Goal: Task Accomplishment & Management: Manage account settings

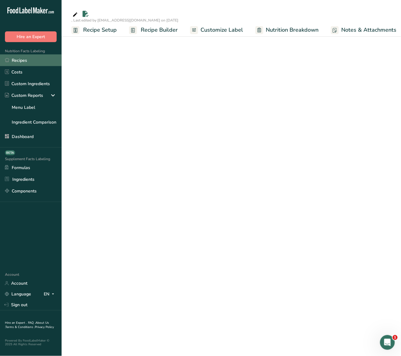
click at [20, 59] on link "Recipes" at bounding box center [31, 60] width 62 height 12
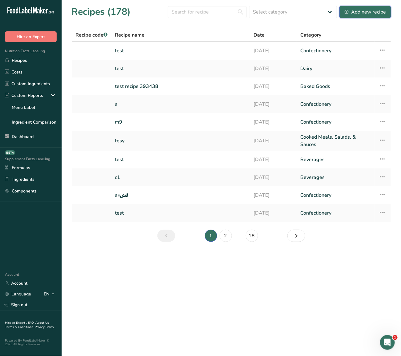
click at [375, 11] on div "Add new recipe" at bounding box center [364, 11] width 41 height 7
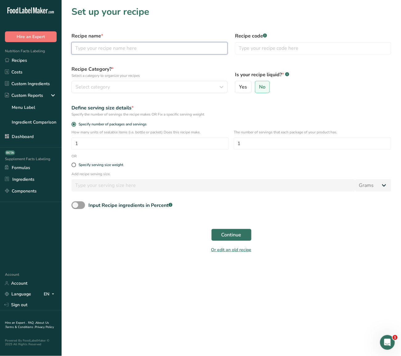
click at [180, 47] on input "text" at bounding box center [149, 48] width 156 height 12
type input "test"
click at [131, 82] on button "Select category" at bounding box center [149, 87] width 156 height 12
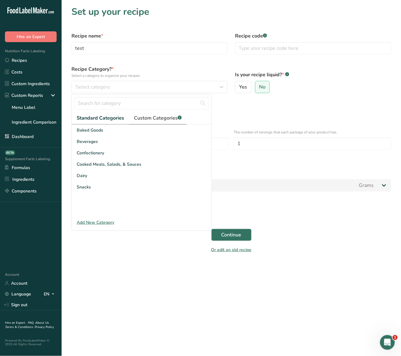
click at [151, 118] on span "Custom Categories .a-a{fill:#347362;}.b-a{fill:#fff;}" at bounding box center [158, 117] width 48 height 7
click at [105, 118] on span "Standard Categories" at bounding box center [100, 117] width 47 height 7
click at [99, 132] on span "Baked Goods" at bounding box center [90, 130] width 26 height 6
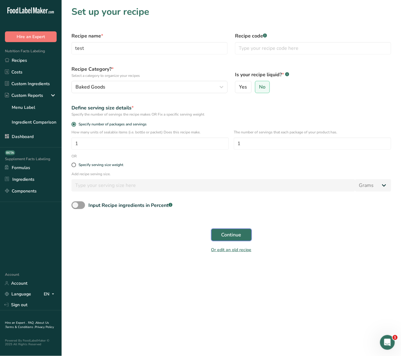
click at [225, 236] on span "Continue" at bounding box center [231, 234] width 20 height 7
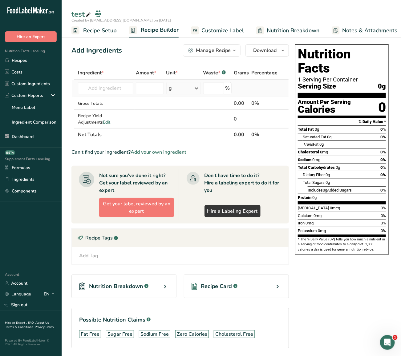
click at [118, 94] on td "Almond flour 1211 Milk, whole, 3.25% milkfat, without added vitamin A and [MEDI…" at bounding box center [106, 89] width 58 height 18
click at [107, 90] on input "text" at bounding box center [105, 88] width 55 height 12
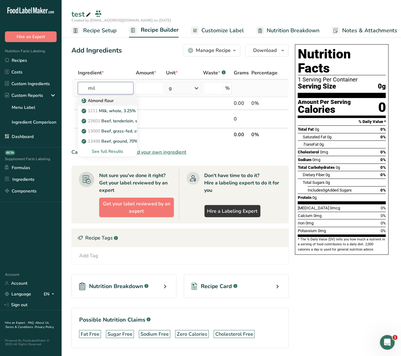
type input "mil"
click at [111, 102] on p "Almond flour" at bounding box center [98, 101] width 31 height 6
type input "Almond flour"
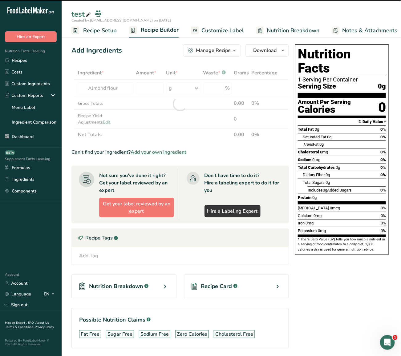
click at [148, 92] on div at bounding box center [179, 103] width 217 height 75
type input "0"
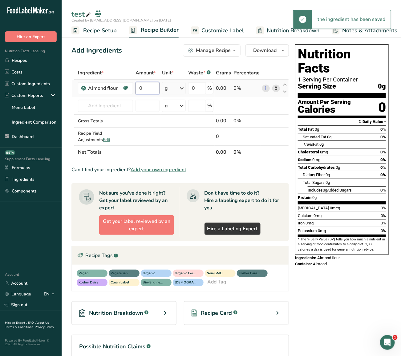
click at [146, 91] on input "0" at bounding box center [147, 88] width 24 height 12
type input "10"
click at [153, 59] on div "Add Ingredients Manage Recipe Delete Recipe Duplicate Recipe Scale Recipe Save …" at bounding box center [181, 225] width 221 height 366
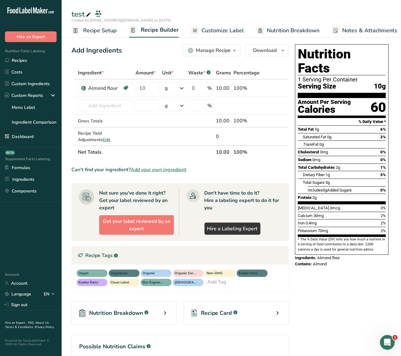
click at [229, 50] on div "Manage Recipe" at bounding box center [213, 50] width 35 height 7
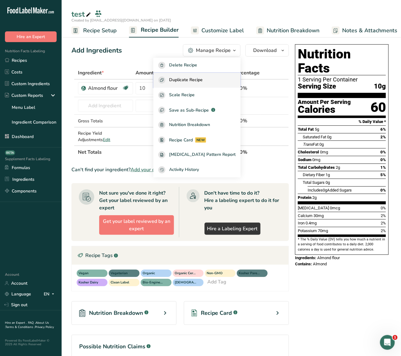
click at [202, 77] on span "Duplicate Recipe" at bounding box center [186, 80] width 34 height 7
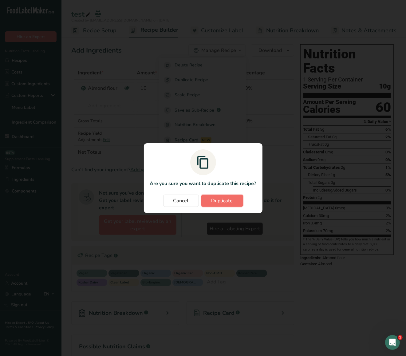
click at [225, 204] on span "Duplicate" at bounding box center [223, 200] width 22 height 7
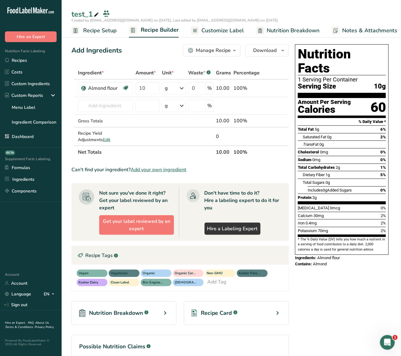
click at [218, 50] on div "Manage Recipe" at bounding box center [213, 50] width 35 height 7
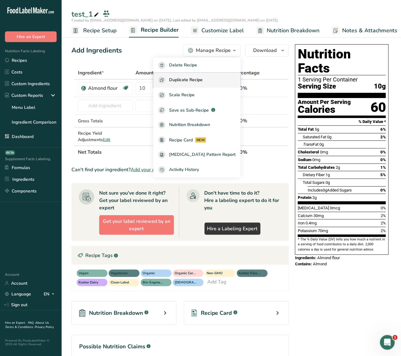
click at [219, 75] on button "Duplicate Recipe" at bounding box center [196, 80] width 87 height 15
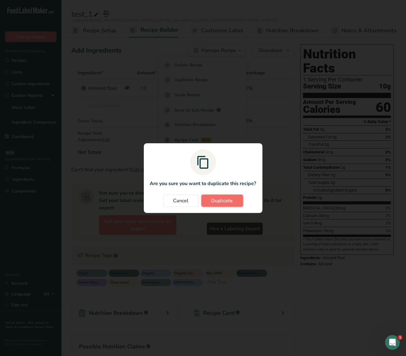
click at [227, 196] on button "Duplicate" at bounding box center [223, 201] width 42 height 12
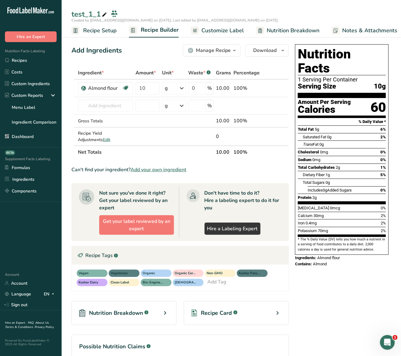
click at [269, 173] on section "Ingredient * Amount * Unit * Waste * .a-a{fill:#347362;}.b-a{fill:#fff;} Grams …" at bounding box center [179, 232] width 217 height 332
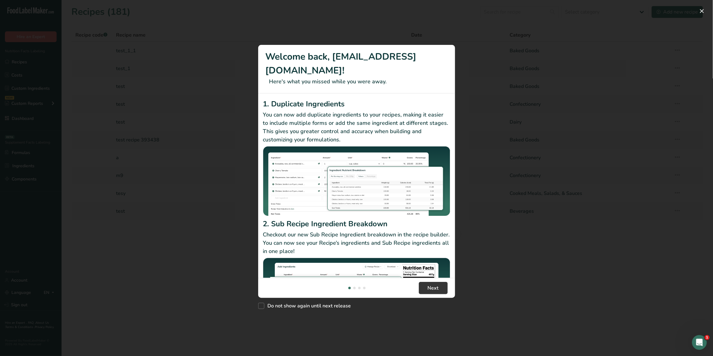
click at [272, 32] on div "New Features" at bounding box center [356, 178] width 713 height 356
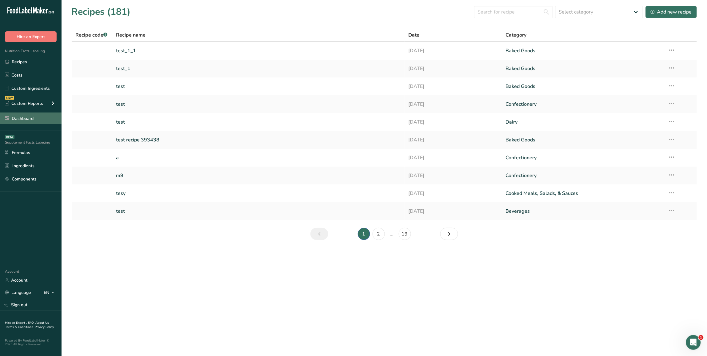
click at [34, 117] on link "Dashboard" at bounding box center [31, 119] width 62 height 12
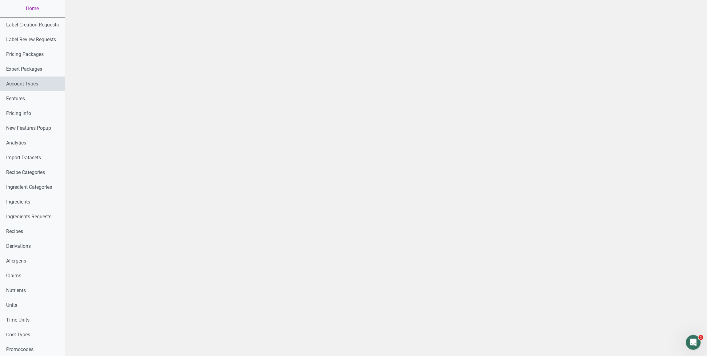
click at [36, 82] on link "Account Types" at bounding box center [32, 84] width 65 height 15
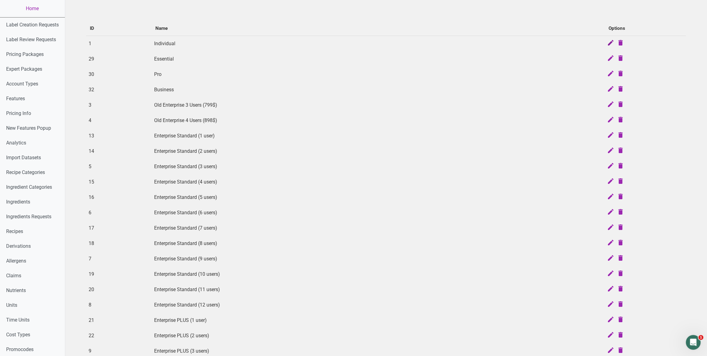
click at [610, 43] on icon at bounding box center [610, 43] width 7 height 9
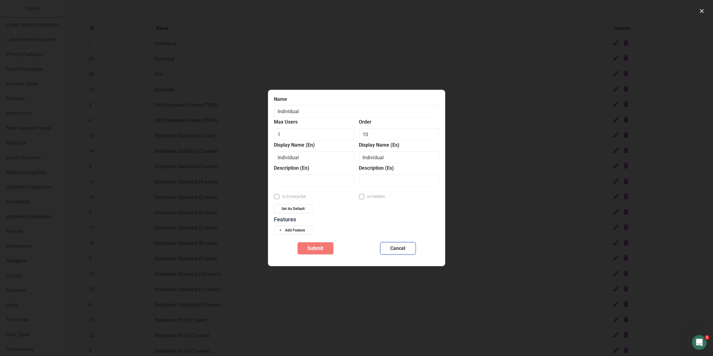
click at [407, 247] on button "Cancel" at bounding box center [397, 248] width 35 height 12
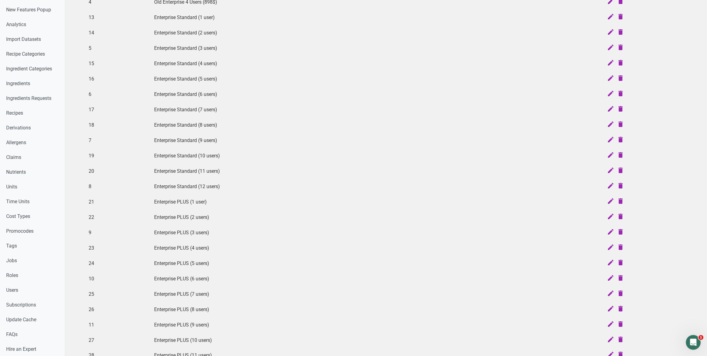
scroll to position [207, 0]
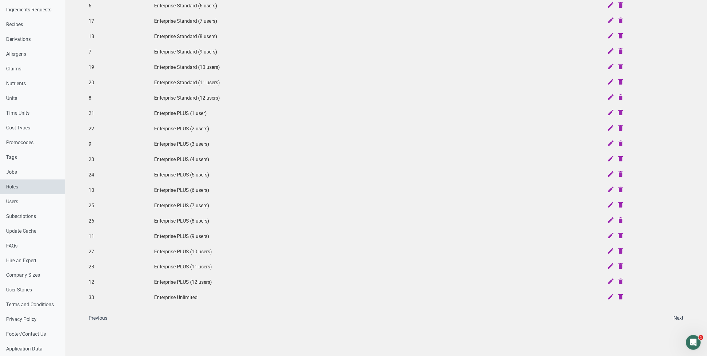
click at [25, 190] on link "Roles" at bounding box center [32, 187] width 65 height 15
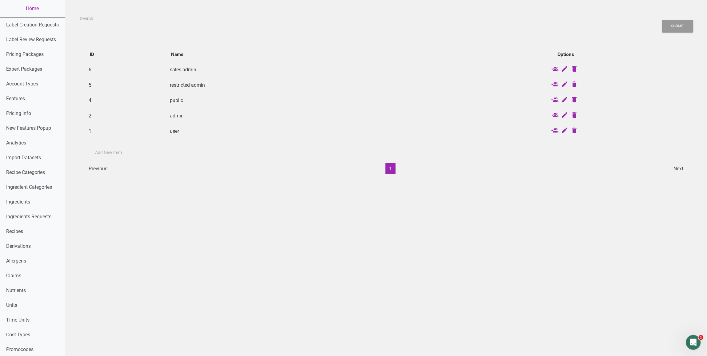
click at [556, 130] on icon at bounding box center [554, 131] width 7 height 9
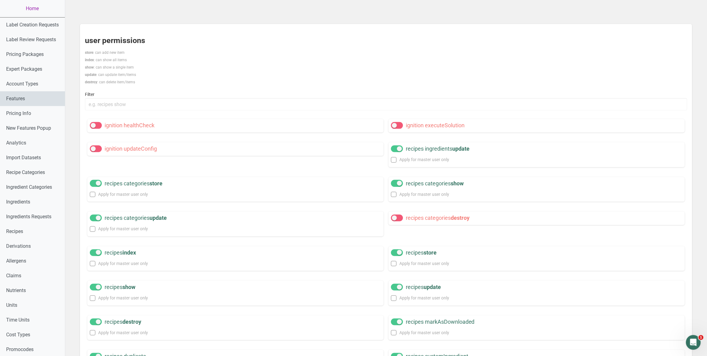
click at [54, 101] on link "Features" at bounding box center [32, 98] width 65 height 15
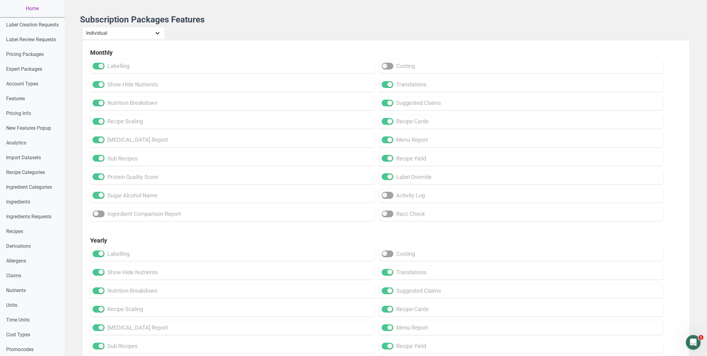
click at [83, 222] on div "Monthly labelling costing show hide nutrients translations nutrition breakdown …" at bounding box center [385, 323] width 607 height 564
select select "33"
click at [83, 27] on select "Individual Essential Pro Business Old Enterprise 3 Users (799$) Old Enterprise …" at bounding box center [123, 33] width 82 height 12
checkbox input "true"
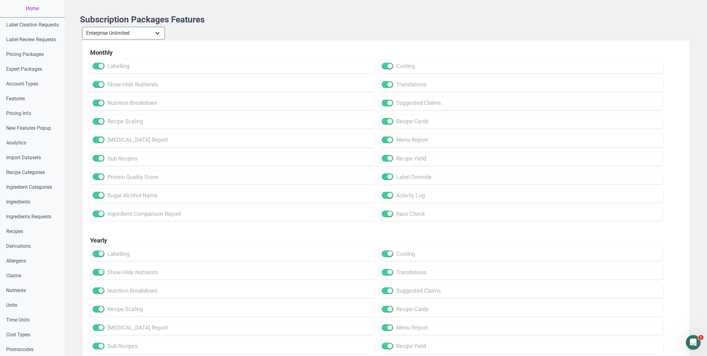
checkbox input "true"
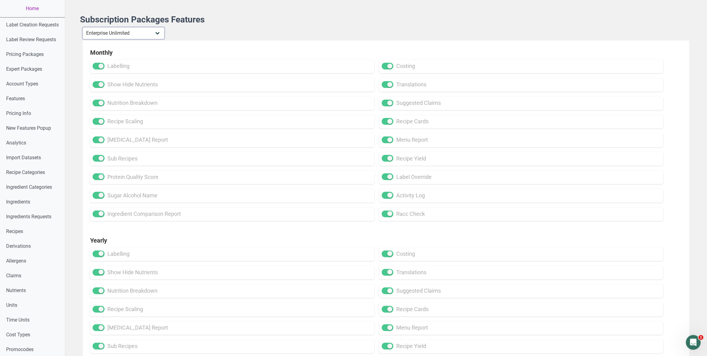
checkbox input "true"
click at [83, 27] on select "Individual Essential Pro Business Old Enterprise 3 Users (799$) Old Enterprise …" at bounding box center [123, 33] width 82 height 12
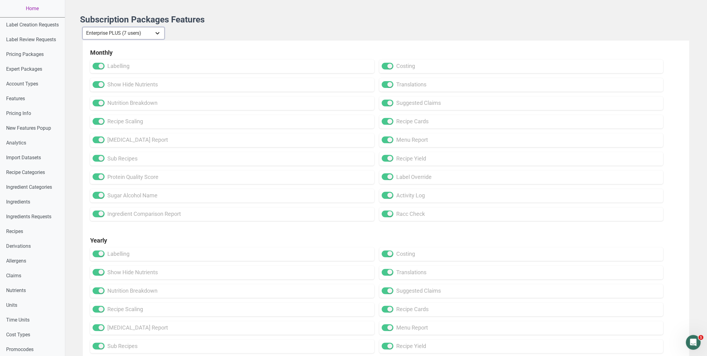
click at [83, 27] on select "Individual Essential Pro Business Old Enterprise 3 Users (799$) Old Enterprise …" at bounding box center [123, 33] width 82 height 12
select select "32"
click at [83, 27] on select "Individual Essential Pro Business Old Enterprise 3 Users (799$) Old Enterprise …" at bounding box center [123, 33] width 82 height 12
checkbox input "false"
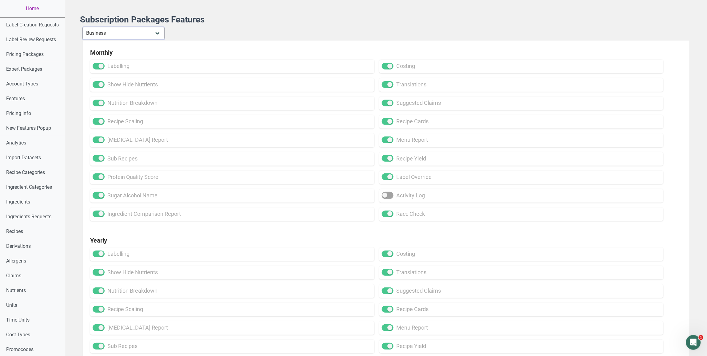
checkbox input "false"
select select "30"
click at [83, 27] on select "Individual Essential Pro Business Old Enterprise 3 Users (799$) Old Enterprise …" at bounding box center [123, 33] width 82 height 12
checkbox input "false"
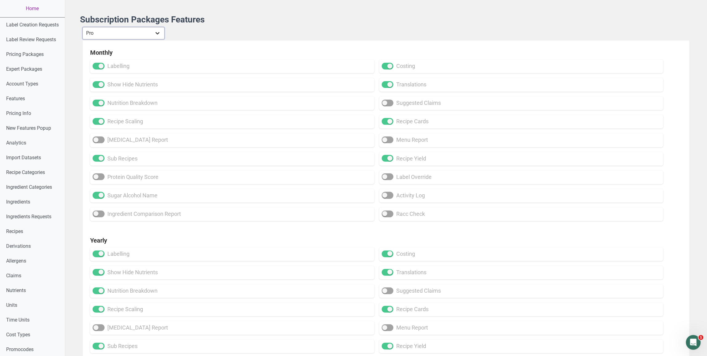
checkbox input "false"
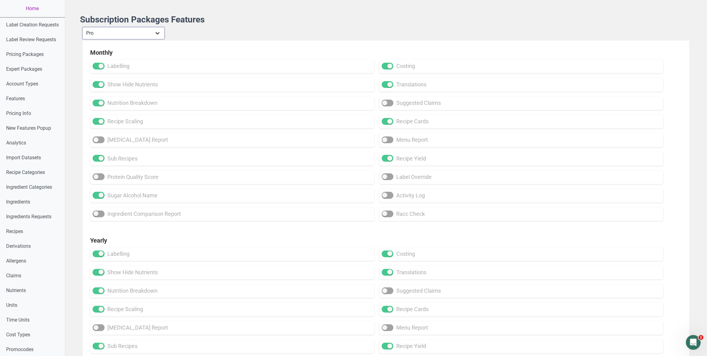
checkbox input "false"
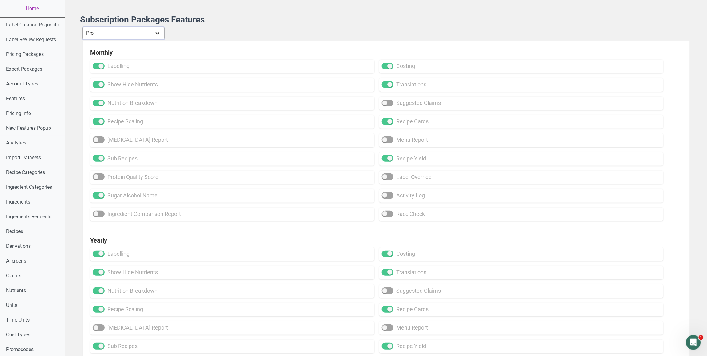
checkbox input "false"
select select "29"
click at [83, 27] on select "Individual Essential Pro Business Old Enterprise 3 Users (799$) Old Enterprise …" at bounding box center [123, 33] width 82 height 12
checkbox input "false"
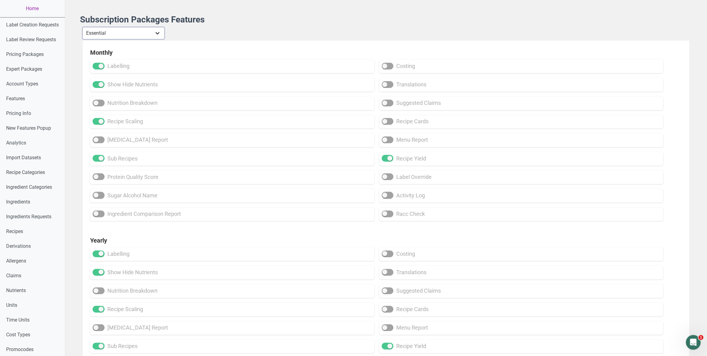
checkbox input "false"
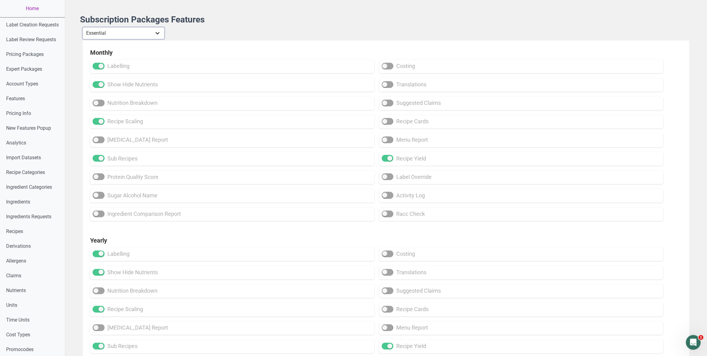
checkbox input "false"
select select "1"
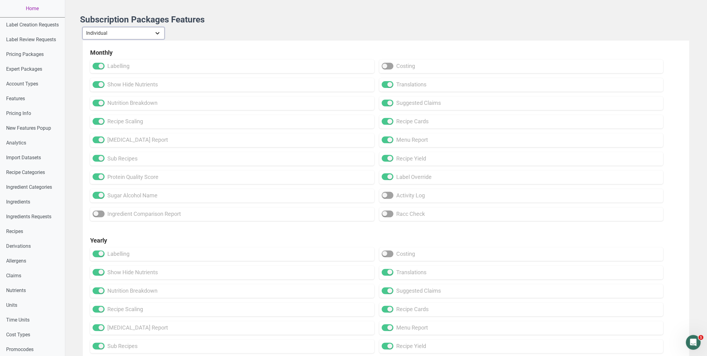
click at [83, 27] on select "Individual Essential Pro Business Old Enterprise 3 Users (799$) Old Enterprise …" at bounding box center [123, 33] width 82 height 12
checkbox input "true"
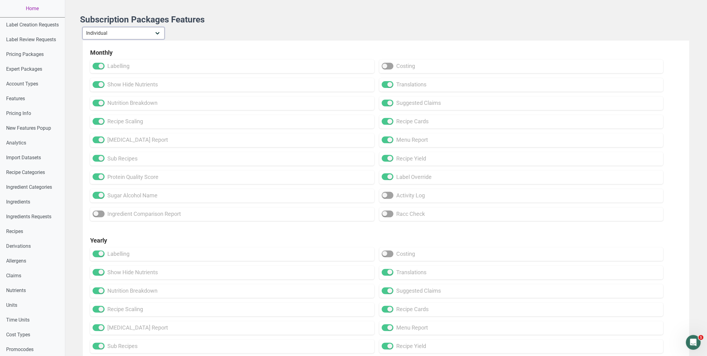
checkbox input "true"
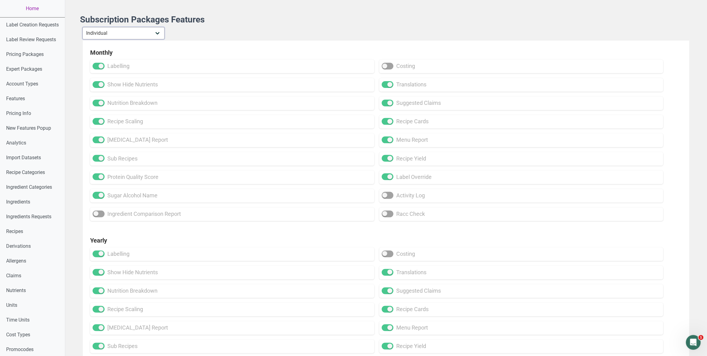
checkbox input "true"
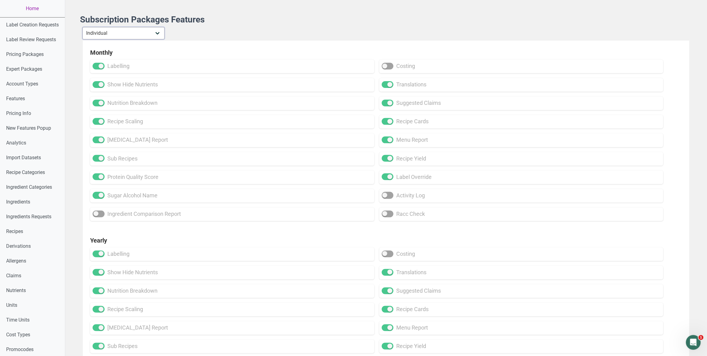
checkbox input "true"
select select "29"
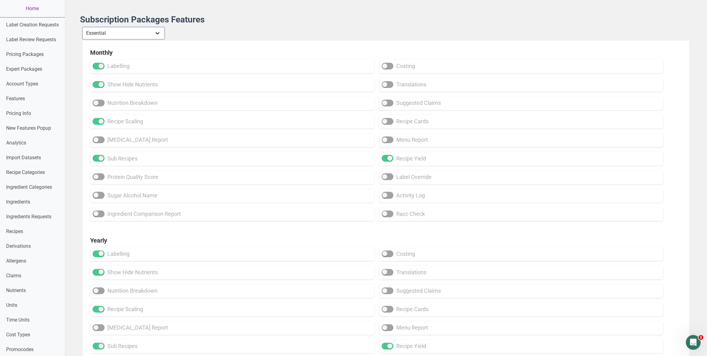
click at [83, 27] on select "Individual Essential Pro Business Old Enterprise 3 Users (799$) Old Enterprise …" at bounding box center [123, 33] width 82 height 12
checkbox input "false"
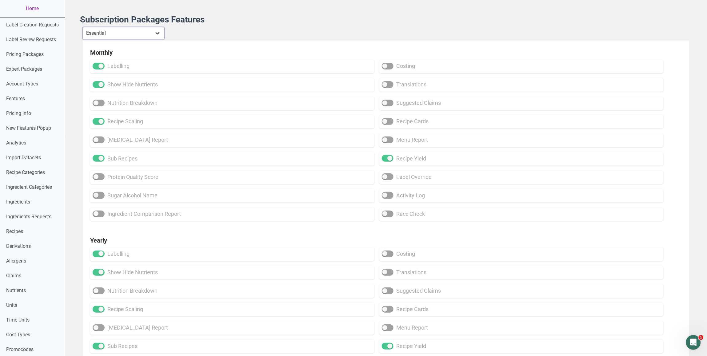
checkbox input "false"
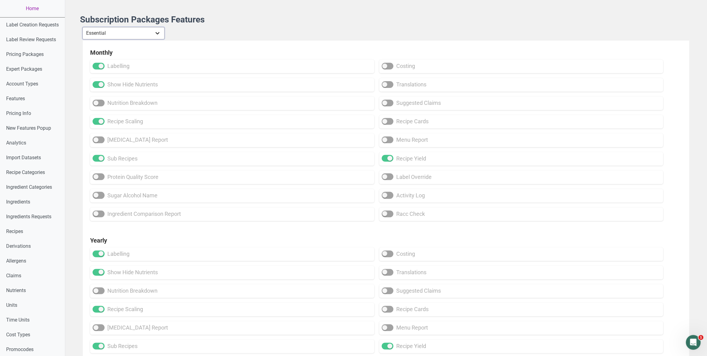
checkbox input "false"
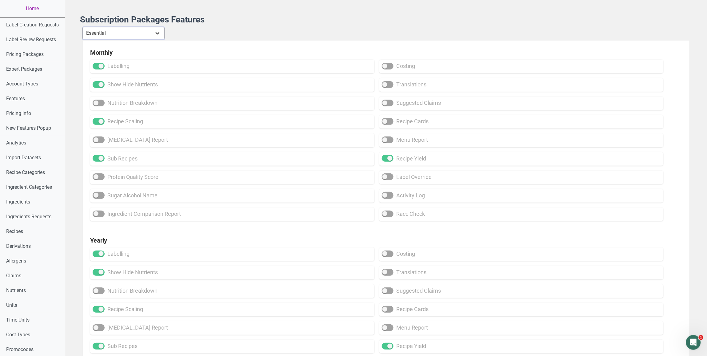
checkbox input "false"
select select "30"
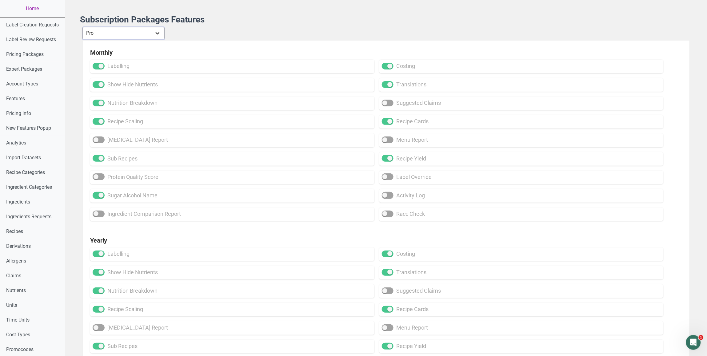
click at [83, 27] on select "Individual Essential Pro Business Old Enterprise 3 Users (799$) Old Enterprise …" at bounding box center [123, 33] width 82 height 12
checkbox input "true"
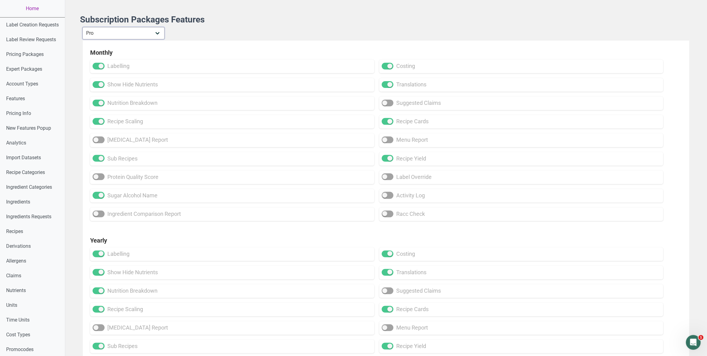
checkbox input "true"
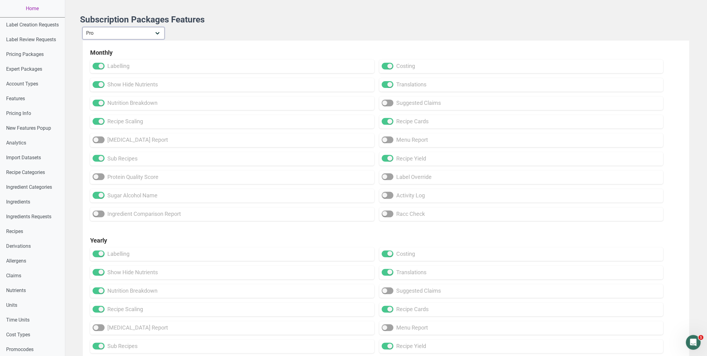
checkbox input "true"
drag, startPoint x: 145, startPoint y: 34, endPoint x: 234, endPoint y: 40, distance: 89.4
click at [234, 40] on div "Individual Essential Pro Business Old Enterprise 3 Users (799$) Old Enterprise …" at bounding box center [385, 34] width 607 height 14
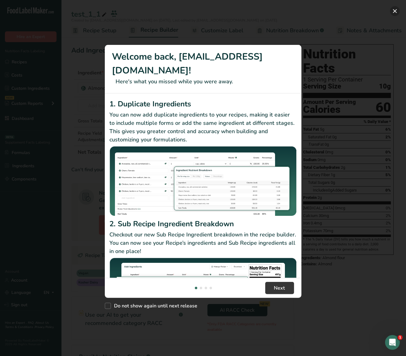
click at [396, 15] on button "New Features" at bounding box center [395, 11] width 10 height 10
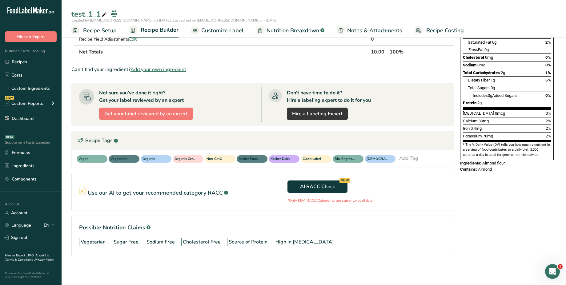
scroll to position [95, 0]
